Goal: Task Accomplishment & Management: Manage account settings

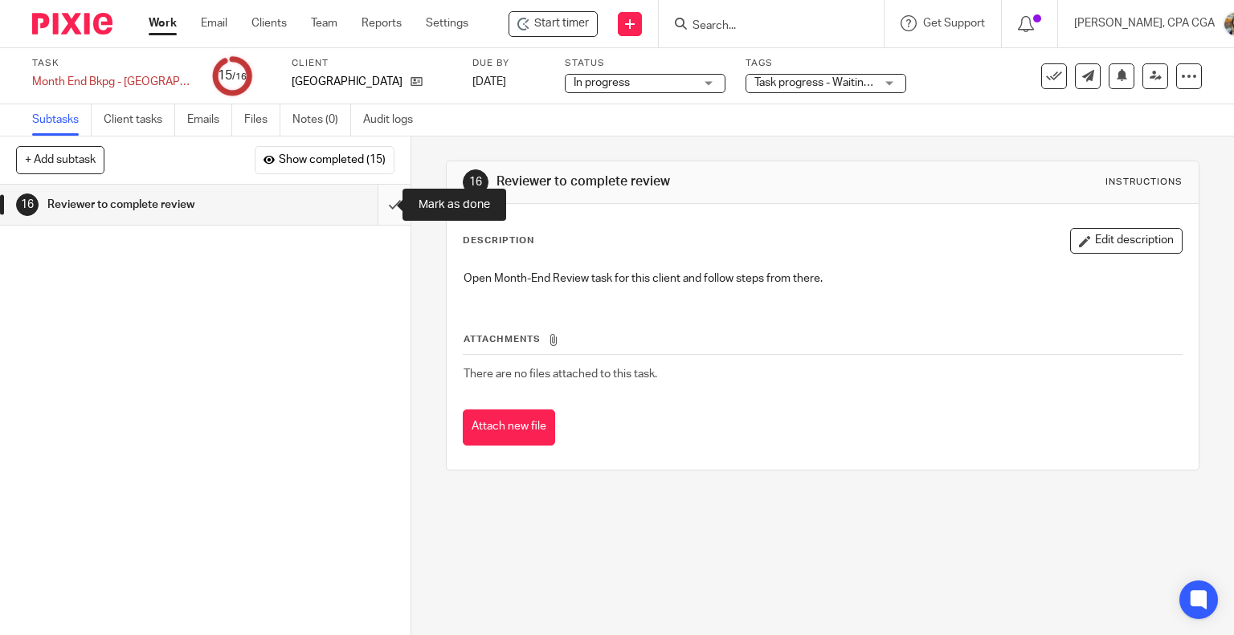
click at [371, 207] on input "submit" at bounding box center [205, 205] width 410 height 40
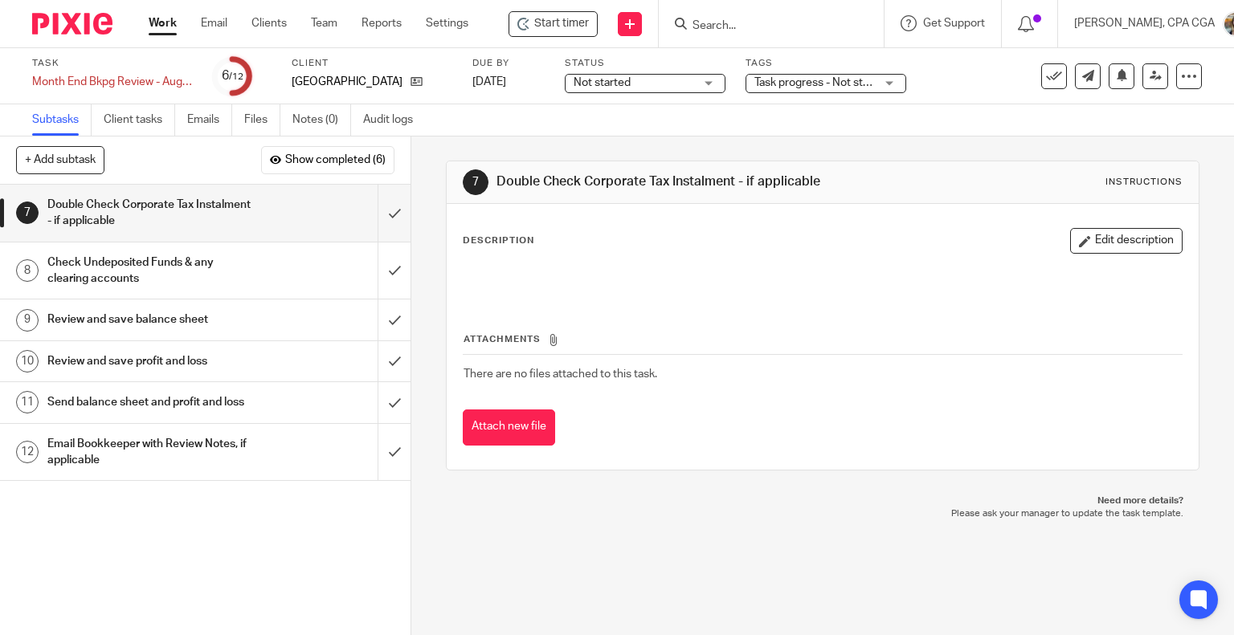
drag, startPoint x: 186, startPoint y: 523, endPoint x: 270, endPoint y: 466, distance: 101.1
click at [186, 523] on div "1 Check bank feeds in QBO 2 Check bank and credit card reconciliations 3 Confir…" at bounding box center [205, 410] width 410 height 451
click at [376, 214] on input "submit" at bounding box center [205, 213] width 410 height 57
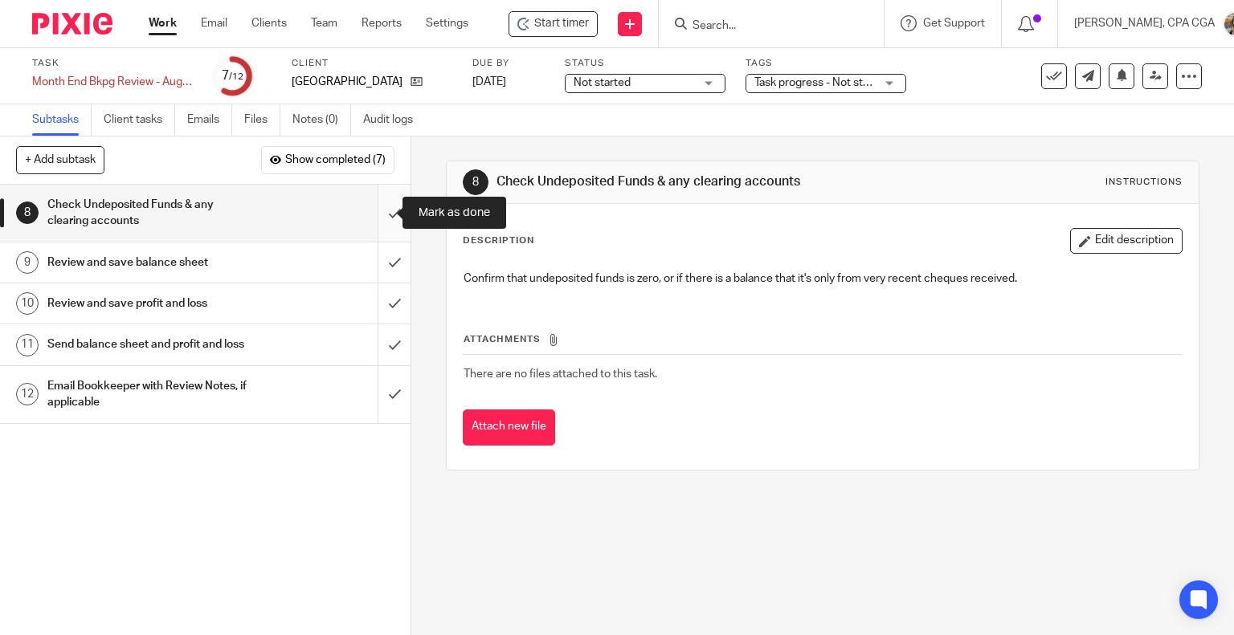
click at [377, 212] on input "submit" at bounding box center [205, 213] width 410 height 57
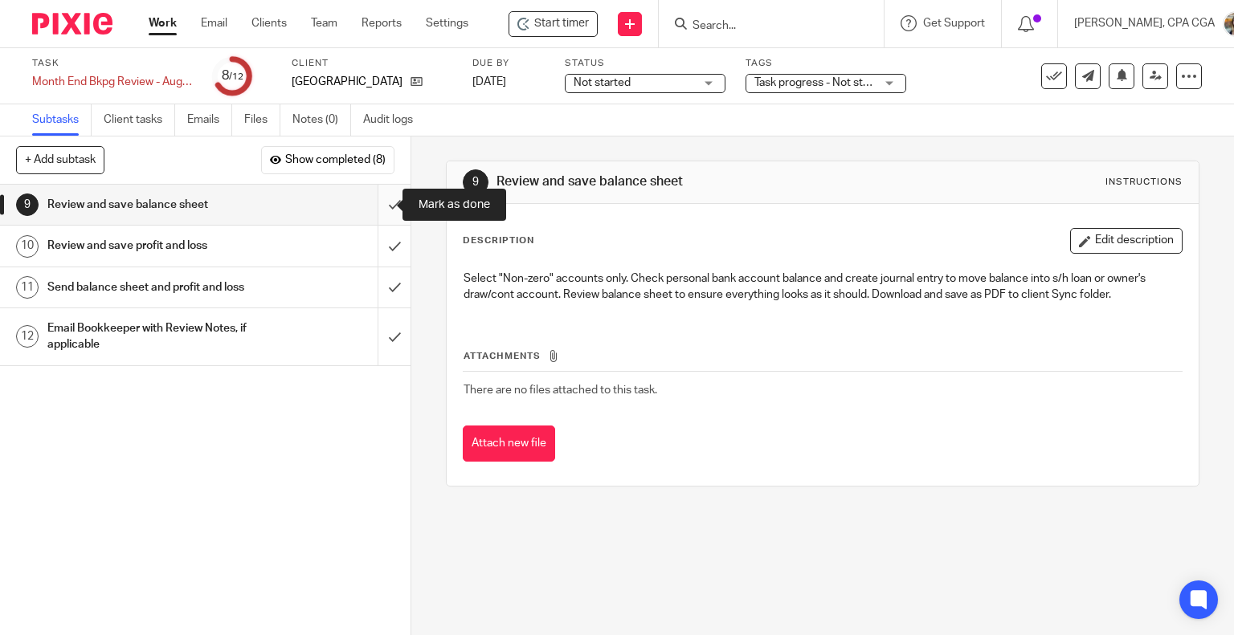
click at [377, 205] on input "submit" at bounding box center [205, 205] width 410 height 40
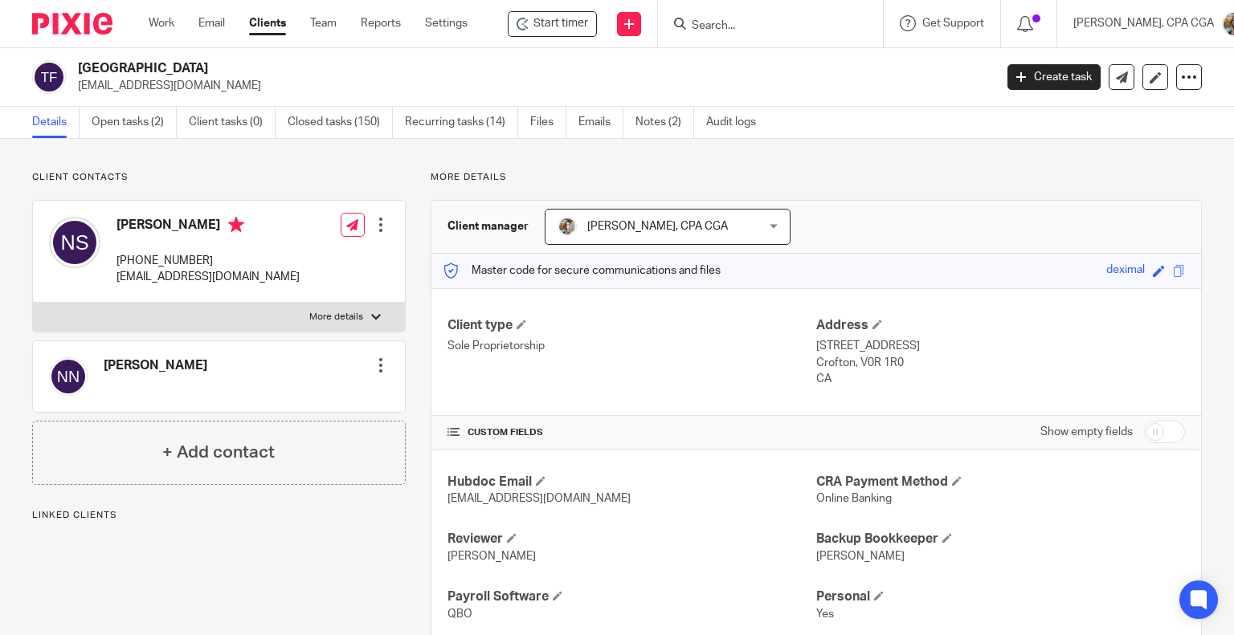
click at [377, 227] on div at bounding box center [381, 225] width 16 height 16
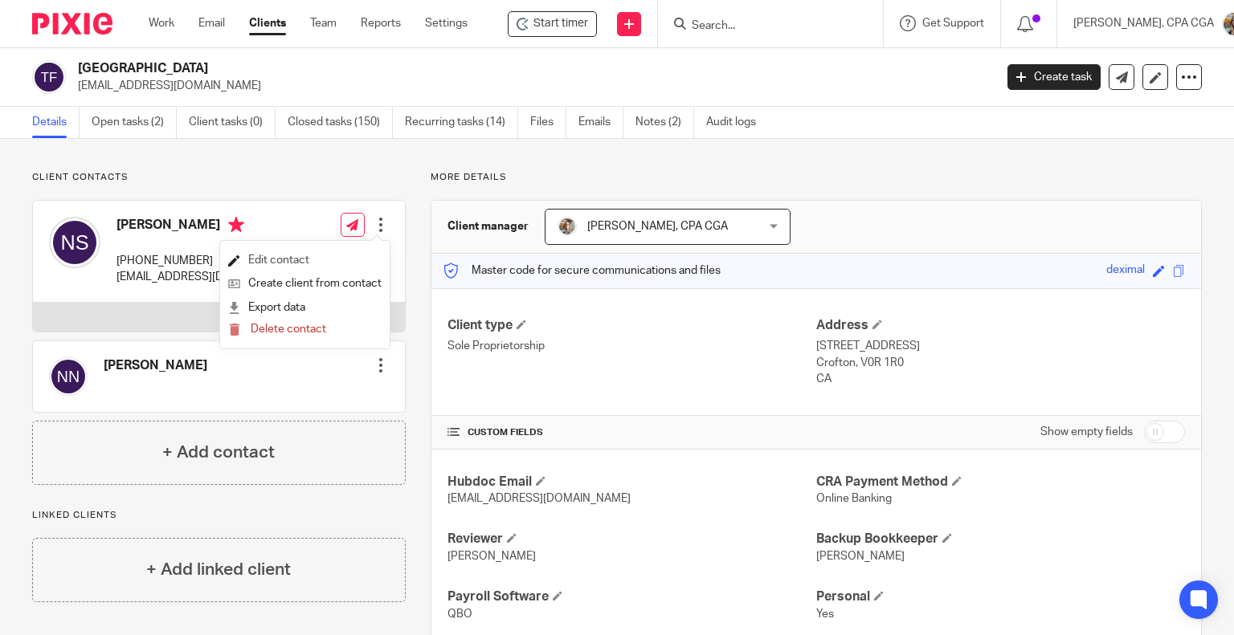
click at [296, 265] on link "Edit contact" at bounding box center [304, 260] width 153 height 23
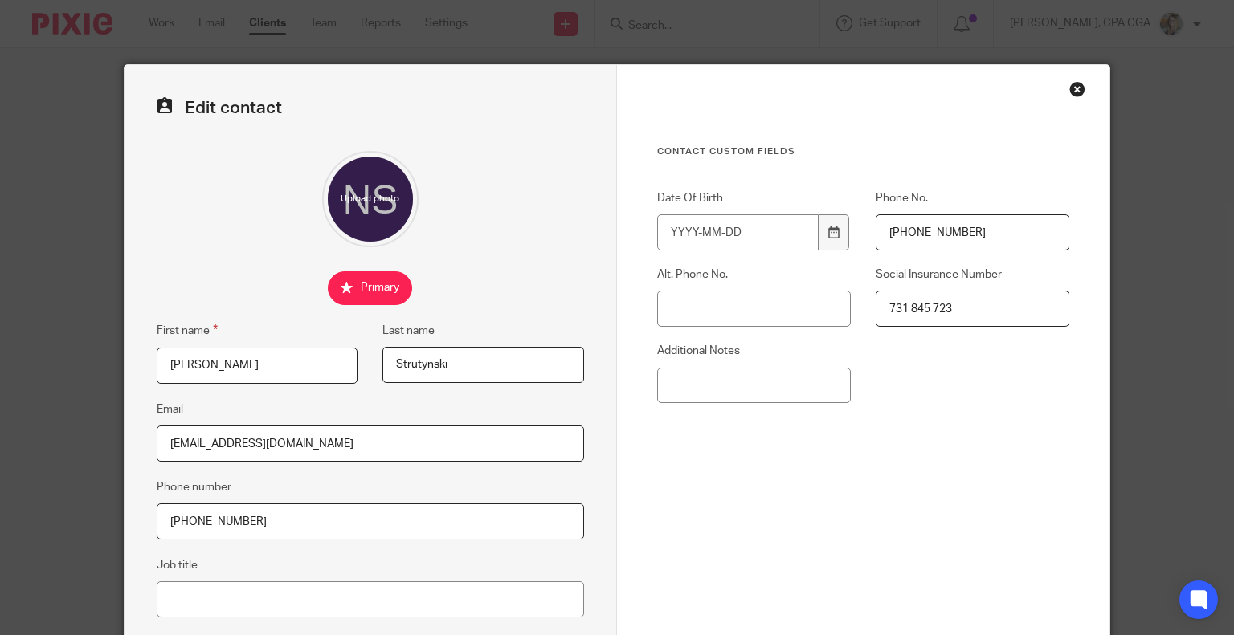
click at [1069, 95] on div "Close this dialog window" at bounding box center [1077, 89] width 16 height 16
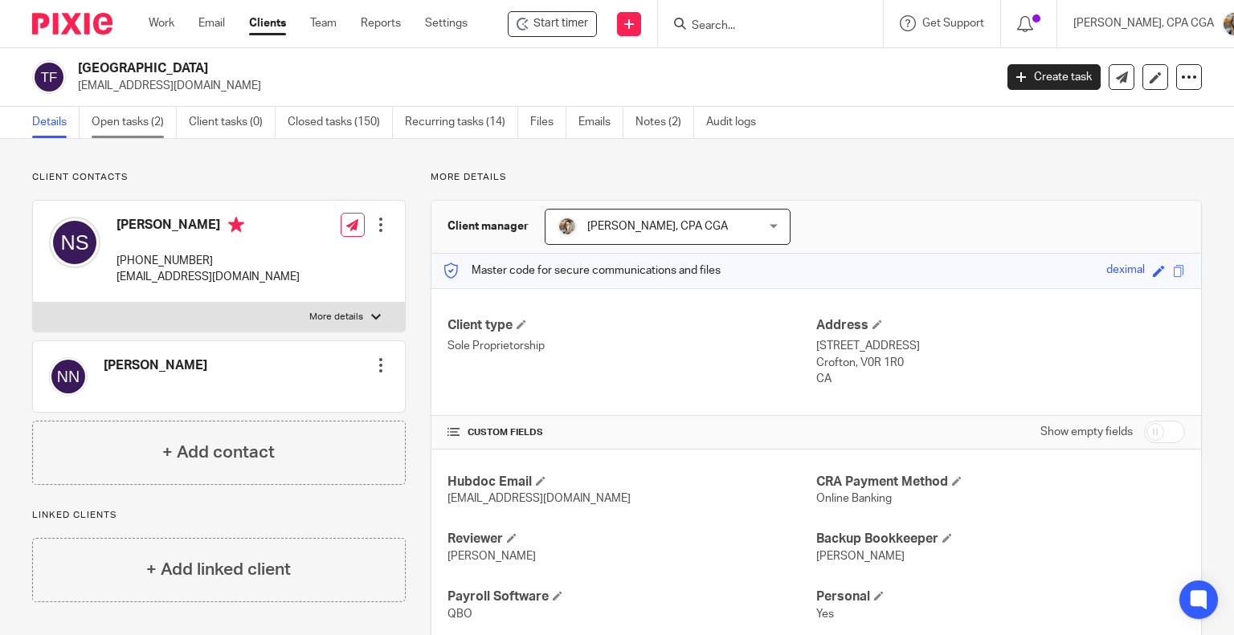
click at [138, 128] on link "Open tasks (2)" at bounding box center [134, 122] width 85 height 31
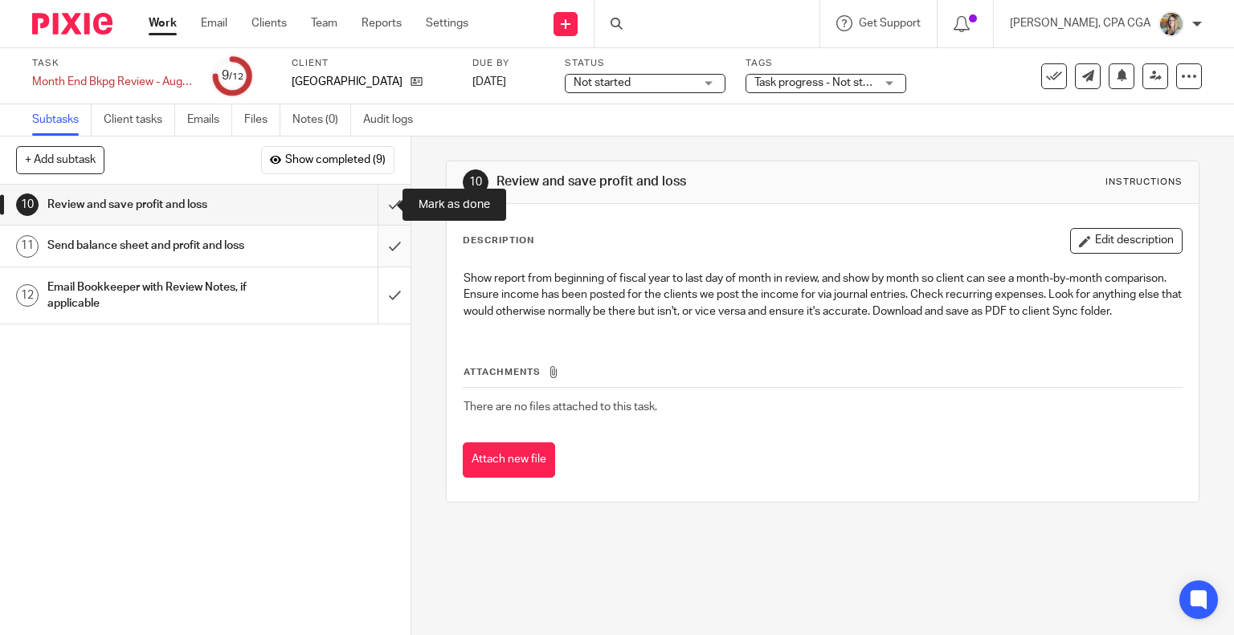
click at [379, 198] on input "submit" at bounding box center [205, 205] width 410 height 40
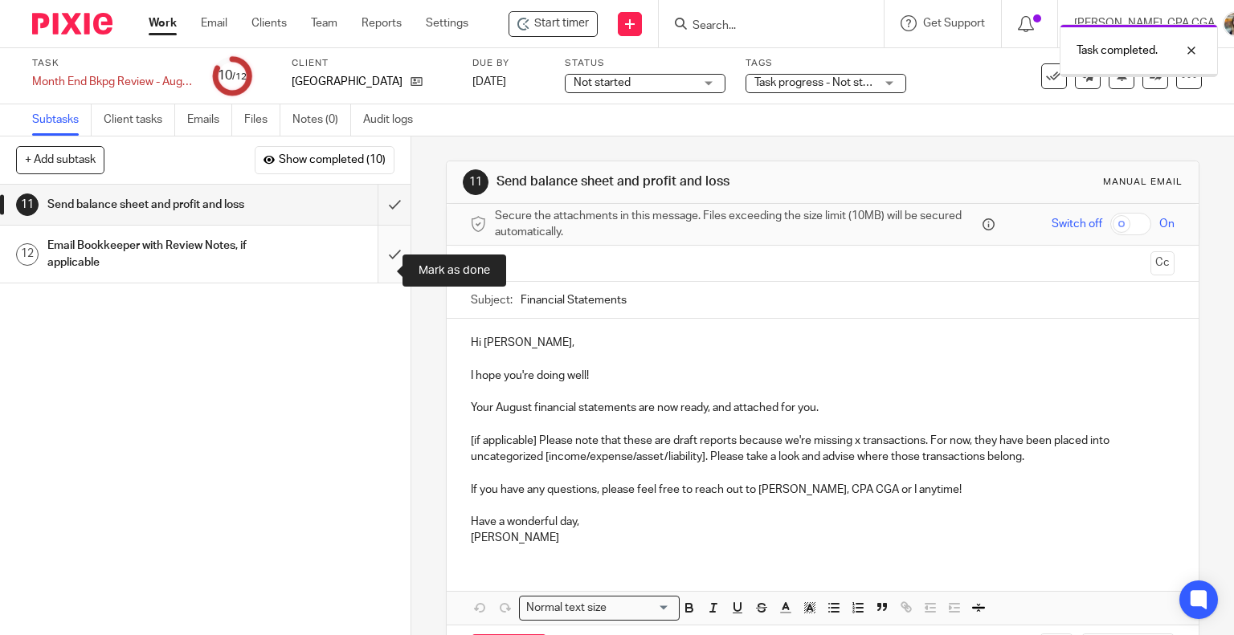
click at [379, 272] on input "submit" at bounding box center [205, 254] width 410 height 57
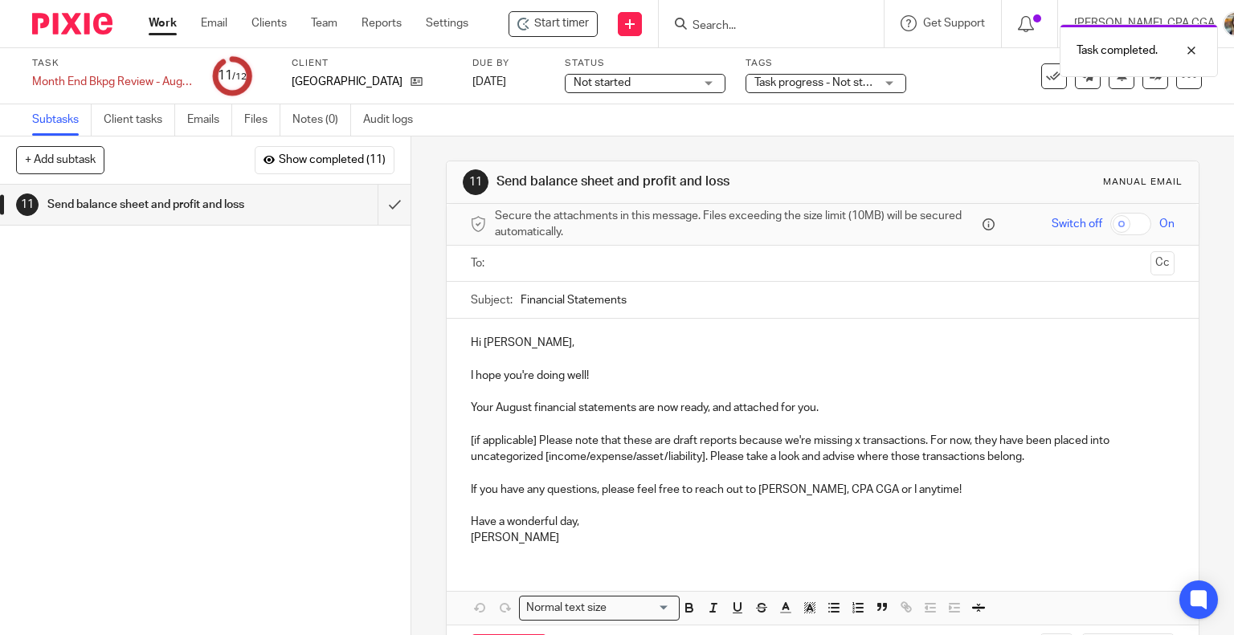
click at [659, 296] on input "Financial Statements" at bounding box center [847, 300] width 655 height 36
type input "Financial Statements - [DATE]"
click at [596, 370] on p "I hope you're doing well!" at bounding box center [823, 376] width 704 height 16
drag, startPoint x: 606, startPoint y: 380, endPoint x: 533, endPoint y: 376, distance: 72.4
click at [533, 376] on p "I hope you're doing well!" at bounding box center [823, 376] width 704 height 16
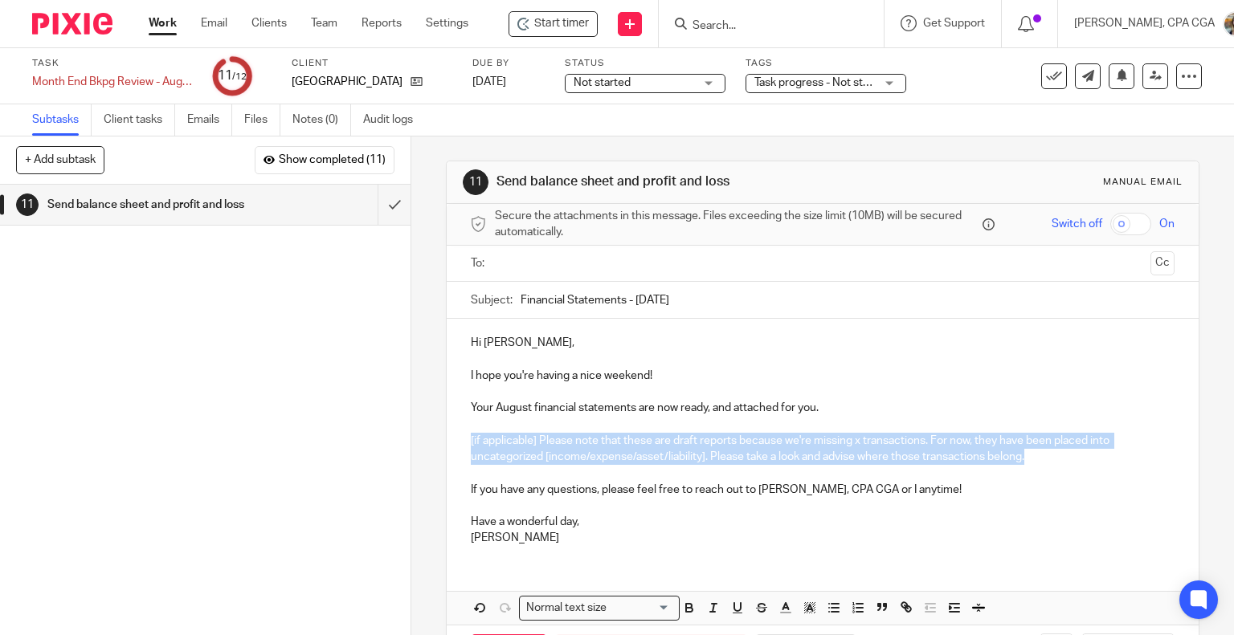
drag, startPoint x: 1035, startPoint y: 458, endPoint x: 425, endPoint y: 435, distance: 610.8
click at [425, 435] on div "11 Send balance sheet and profit and loss Manual email Secure the attachments i…" at bounding box center [822, 386] width 822 height 499
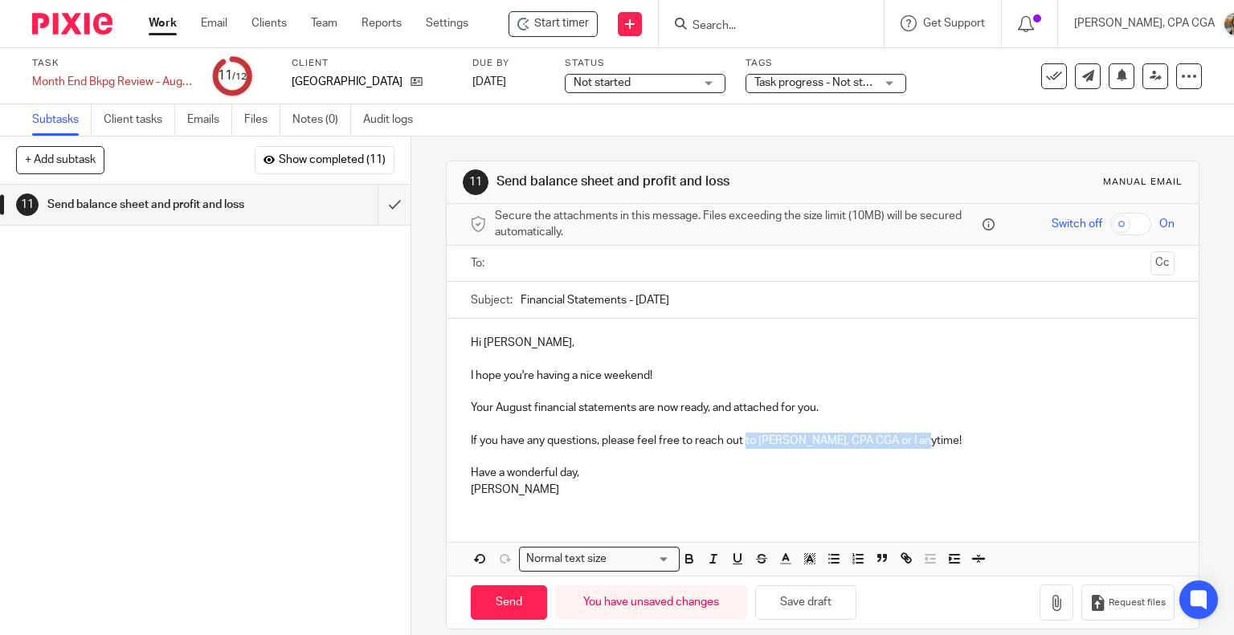
drag, startPoint x: 910, startPoint y: 436, endPoint x: 740, endPoint y: 436, distance: 170.3
click at [740, 436] on p "If you have any questions, please feel free to reach out to [PERSON_NAME], CPA …" at bounding box center [823, 441] width 704 height 16
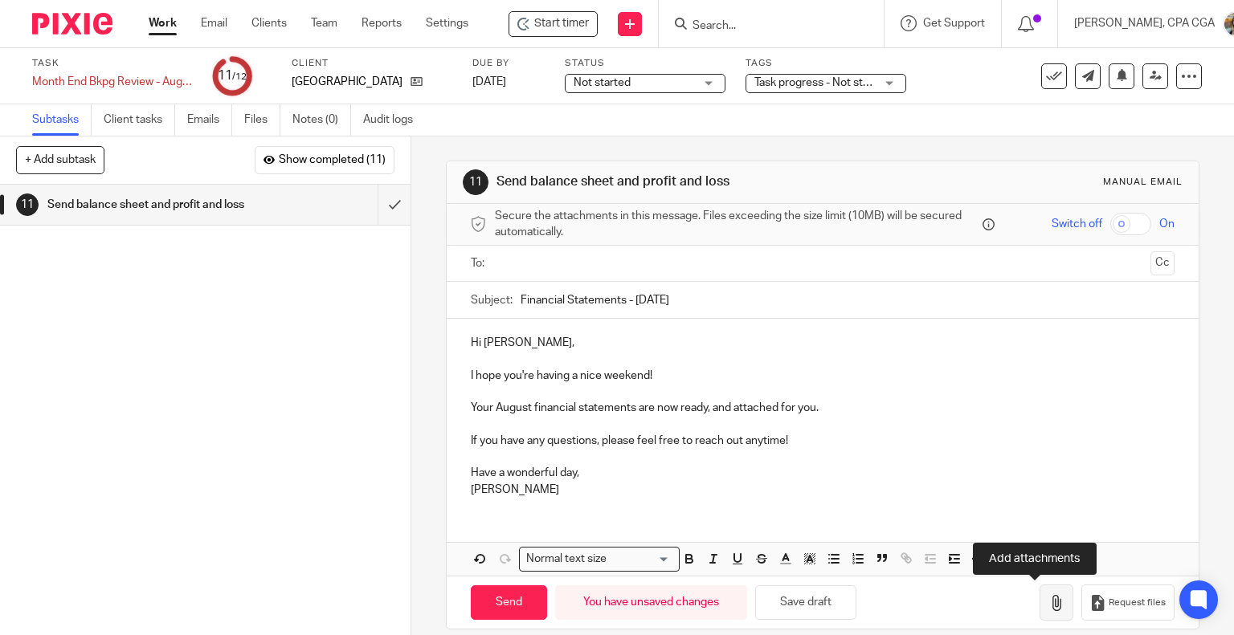
click at [1048, 600] on icon "button" at bounding box center [1056, 603] width 16 height 16
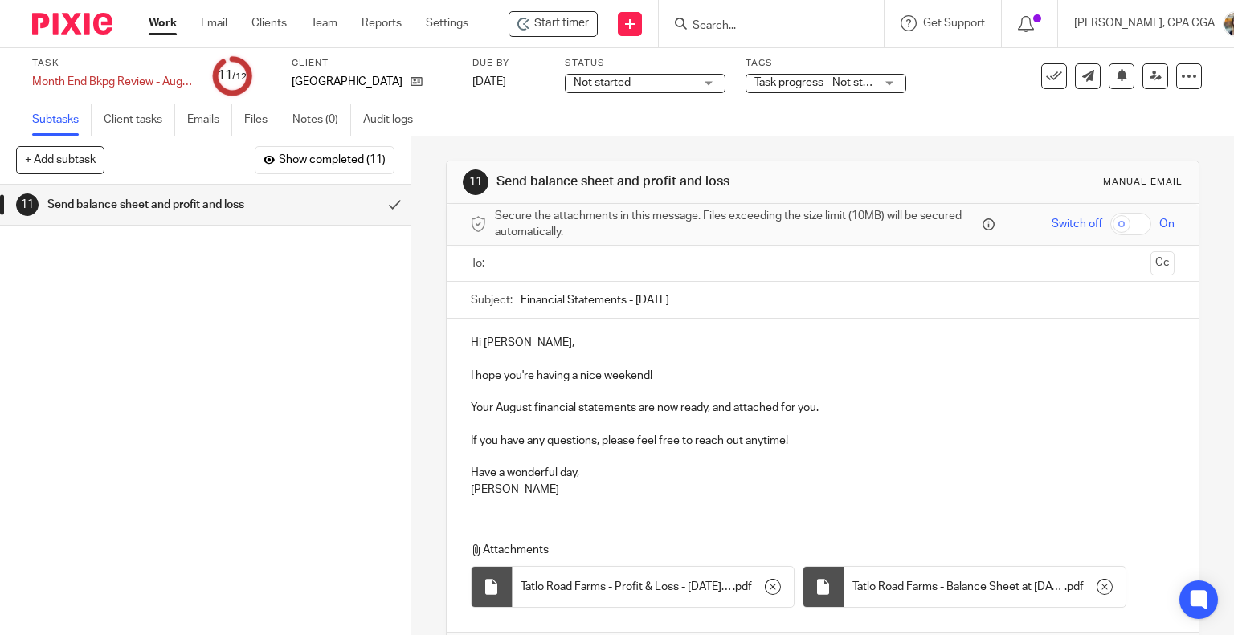
click at [544, 271] on input "text" at bounding box center [821, 264] width 643 height 18
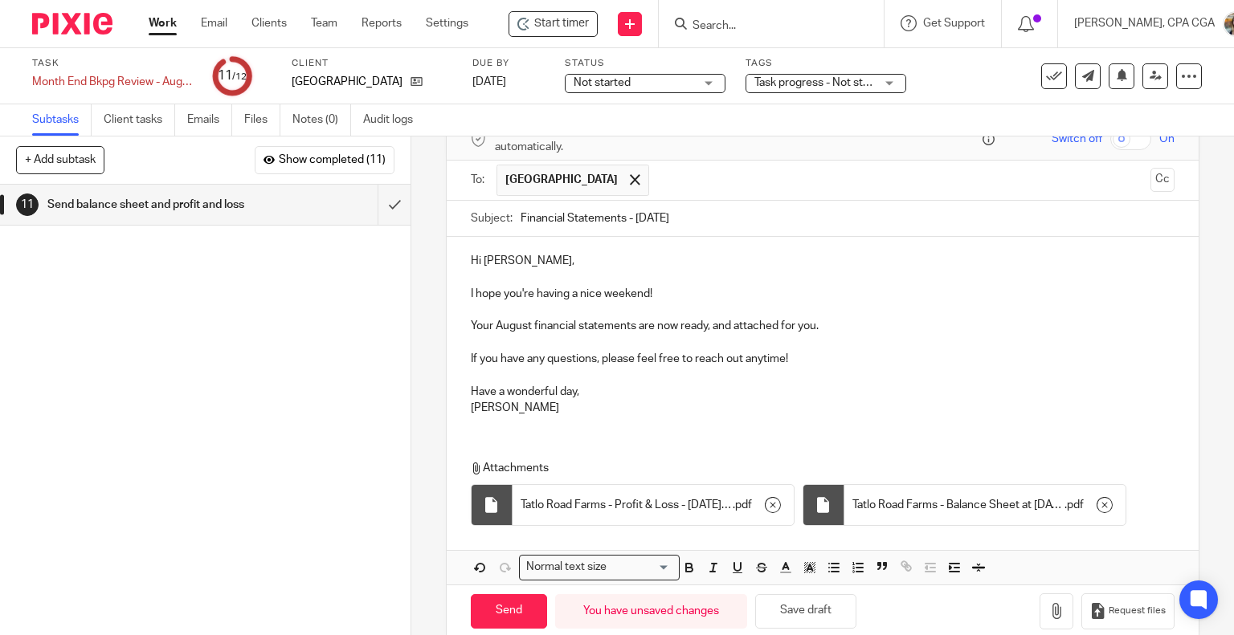
scroll to position [109, 0]
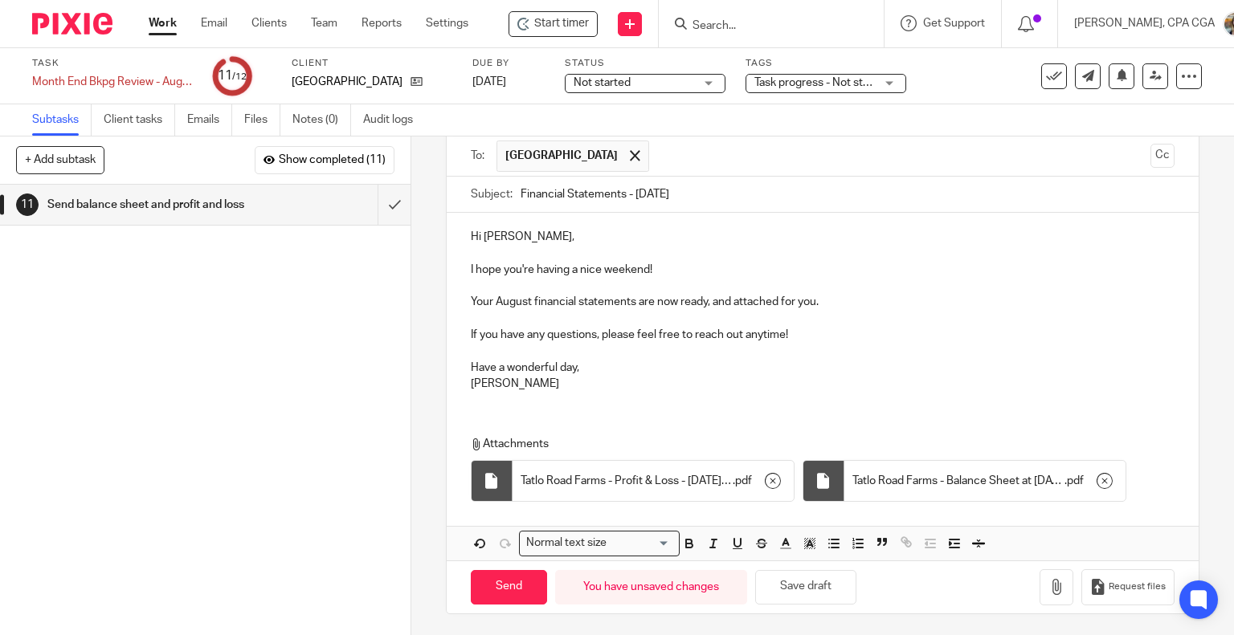
click at [809, 336] on p "If you have any questions, please feel free to reach out anytime!" at bounding box center [823, 335] width 704 height 16
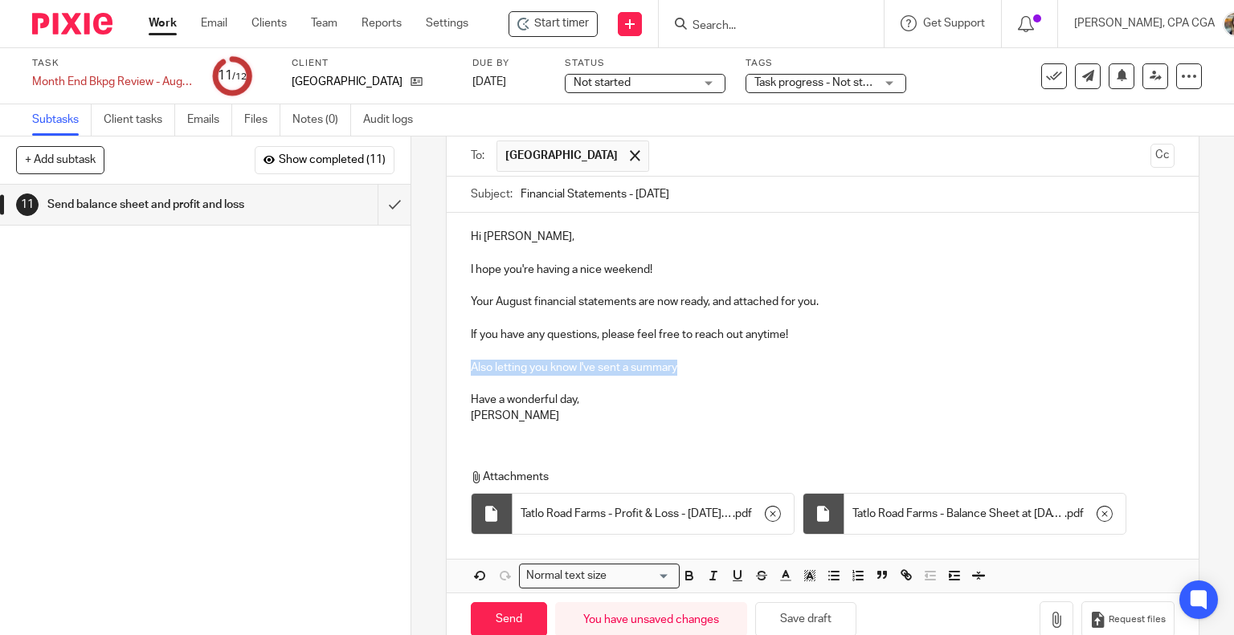
drag, startPoint x: 668, startPoint y: 369, endPoint x: 430, endPoint y: 365, distance: 237.7
click at [430, 365] on div "11 Send balance sheet and profit and loss Manual email Secure the attachments i…" at bounding box center [822, 386] width 822 height 499
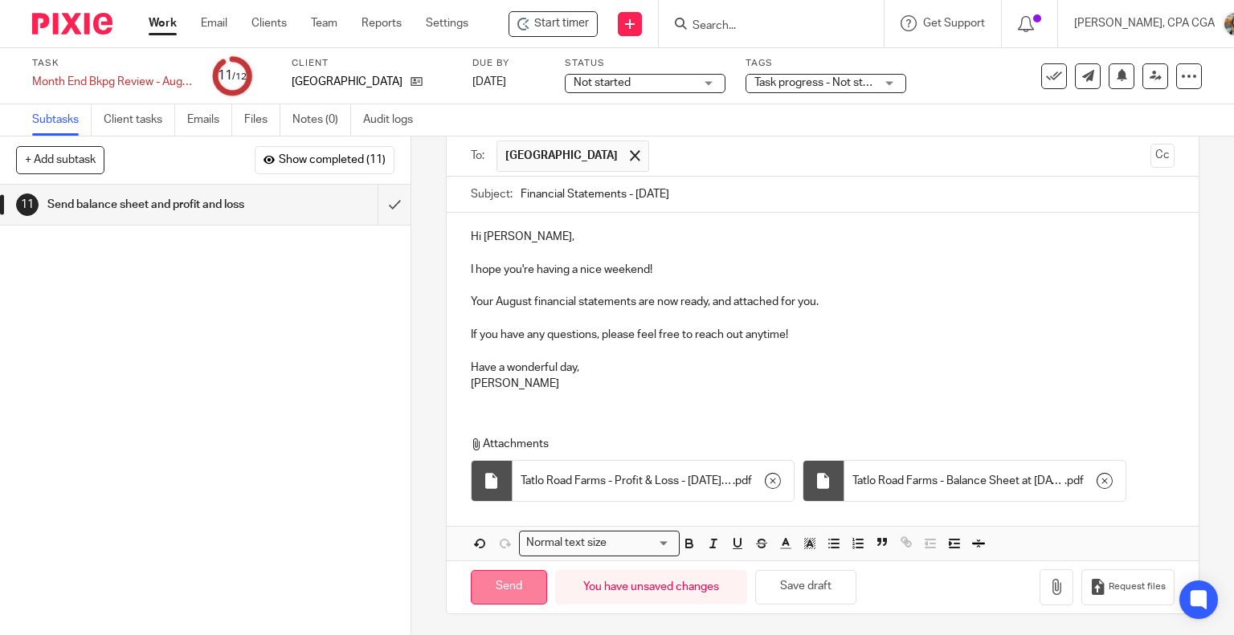
click at [491, 581] on input "Send" at bounding box center [509, 587] width 76 height 35
type input "Sent"
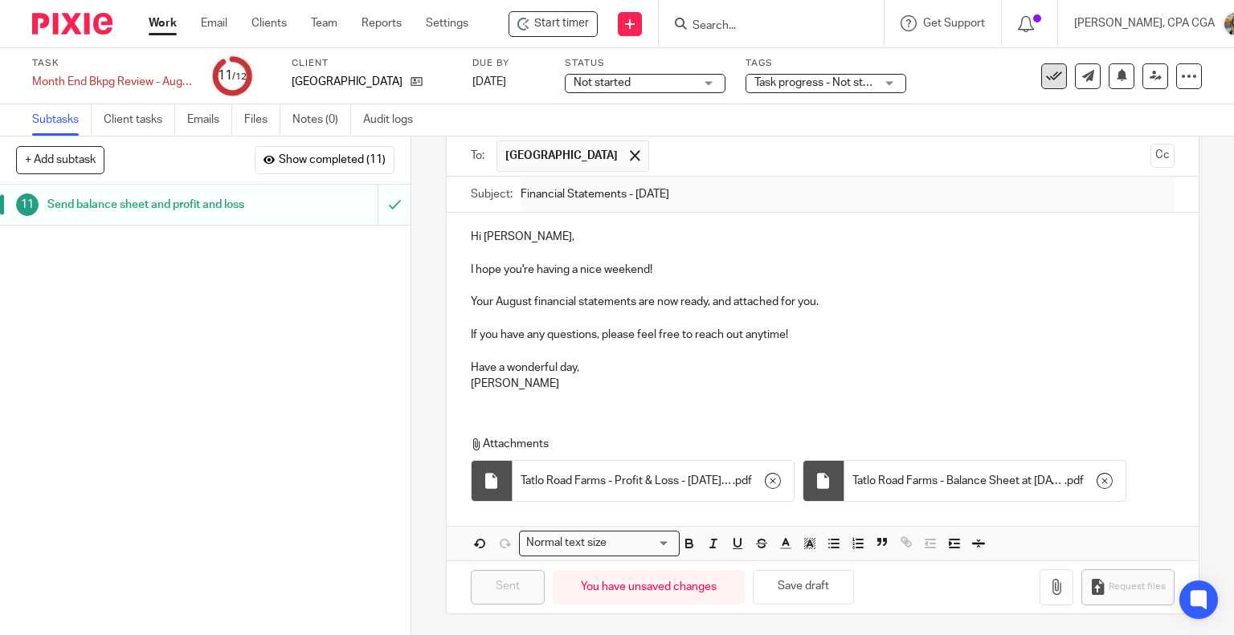
click at [1046, 80] on icon at bounding box center [1054, 76] width 16 height 16
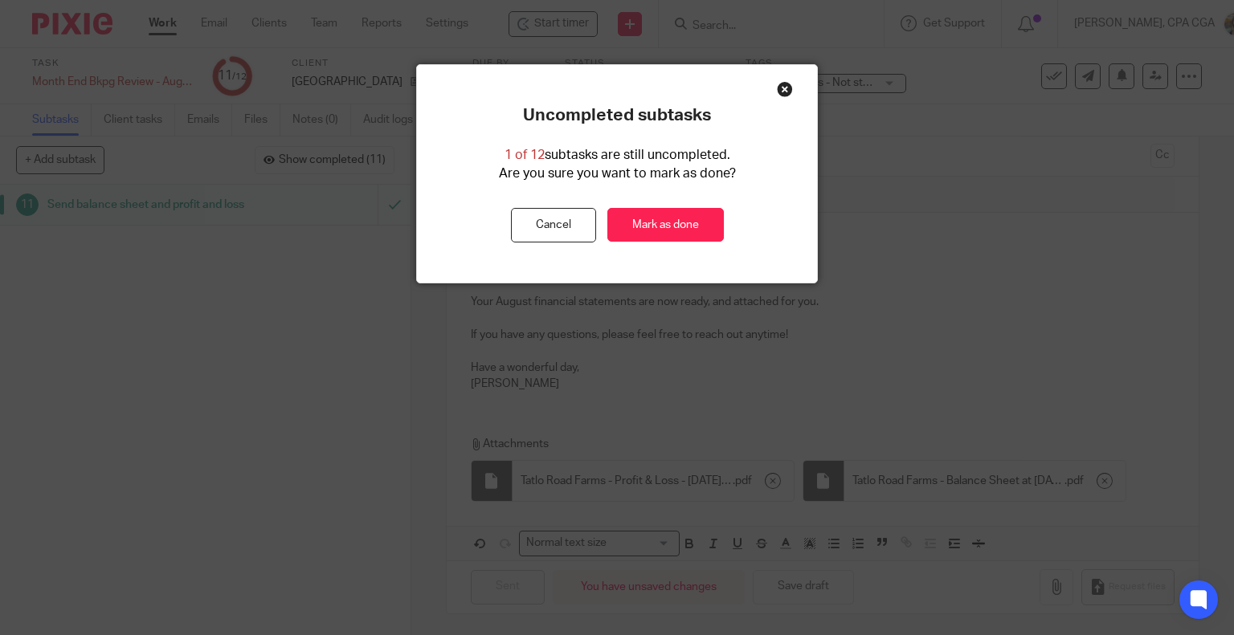
click at [204, 304] on div "Uncompleted subtasks 1 of 12 subtasks are still uncompleted. Are you sure you w…" at bounding box center [617, 317] width 1234 height 635
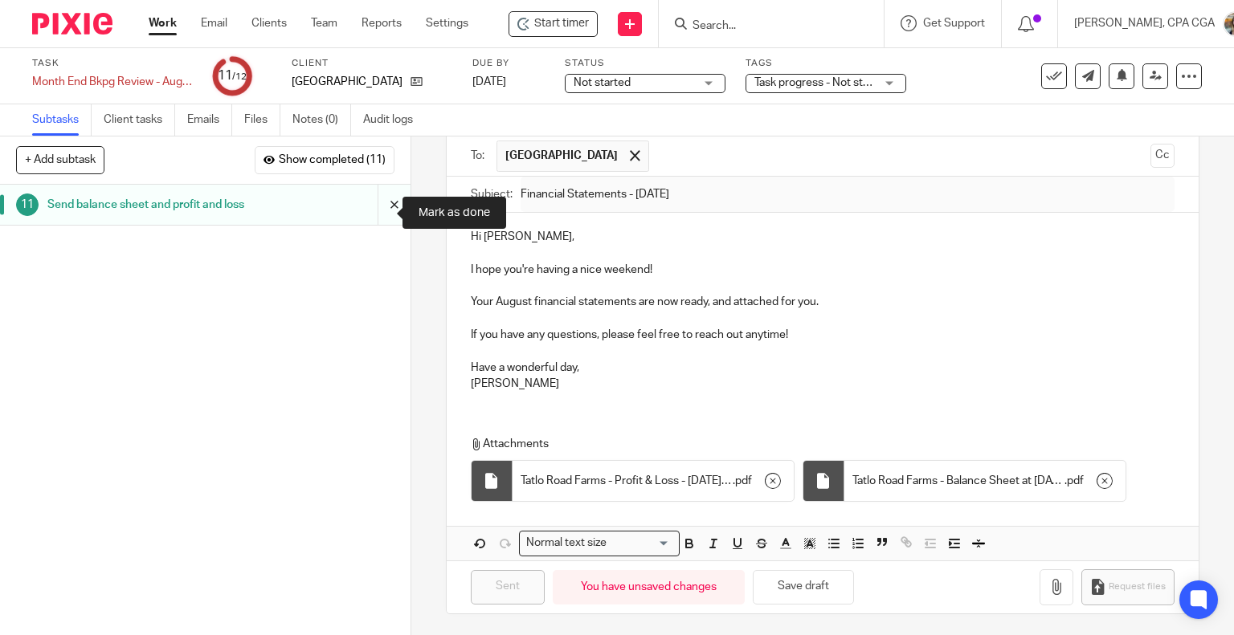
click at [378, 213] on input "submit" at bounding box center [205, 205] width 410 height 40
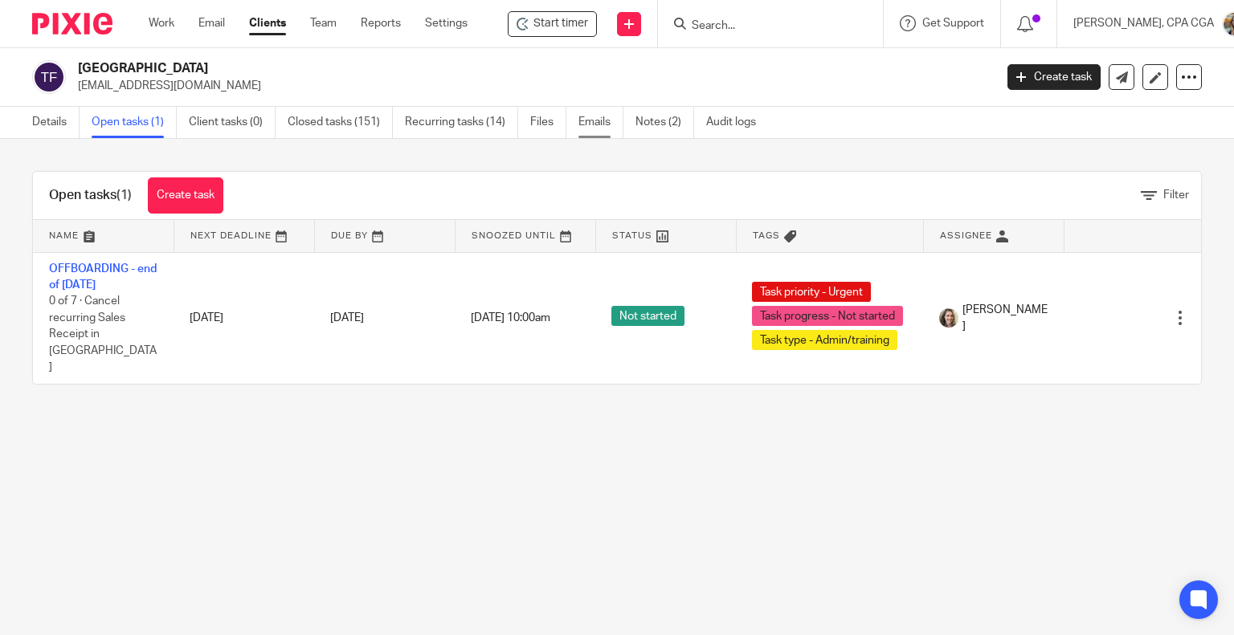
click at [604, 124] on link "Emails" at bounding box center [600, 122] width 45 height 31
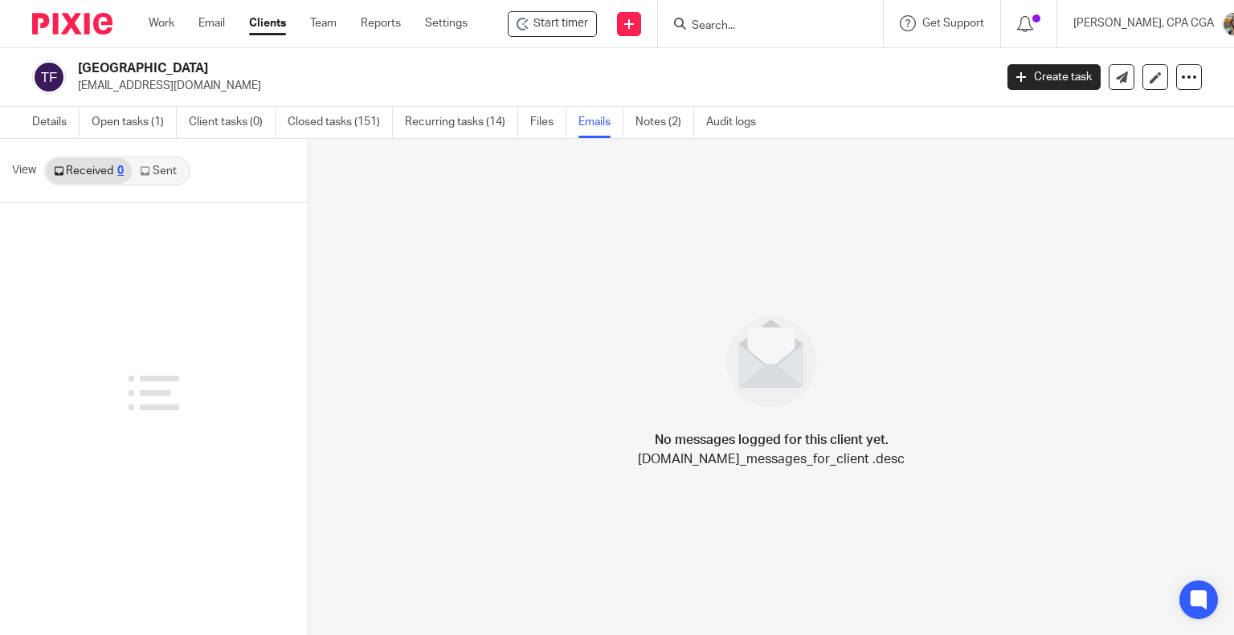
click at [167, 172] on link "Sent" at bounding box center [160, 171] width 56 height 26
